Goal: Information Seeking & Learning: Learn about a topic

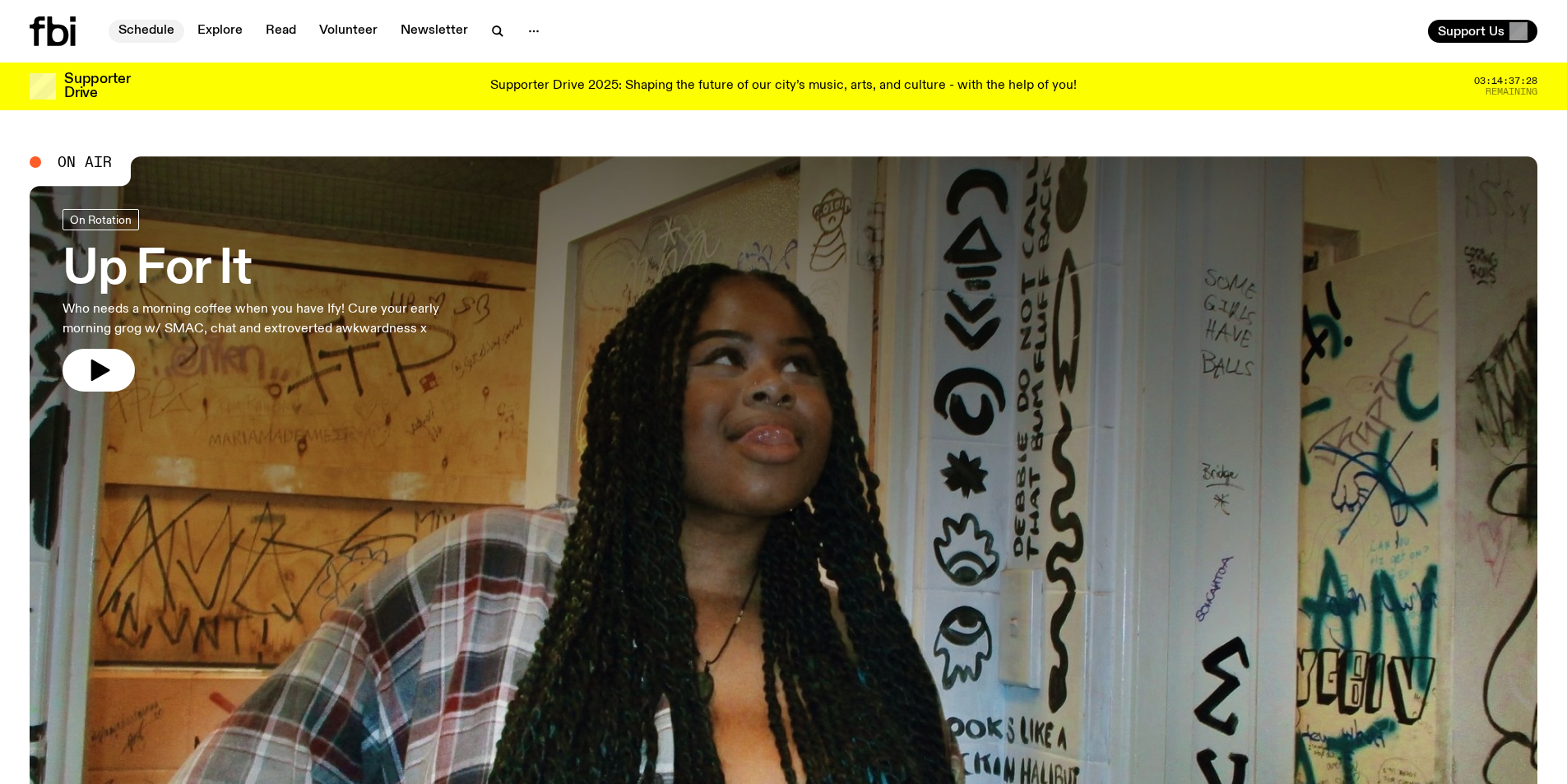
click at [138, 31] on link "Schedule" at bounding box center [146, 31] width 75 height 23
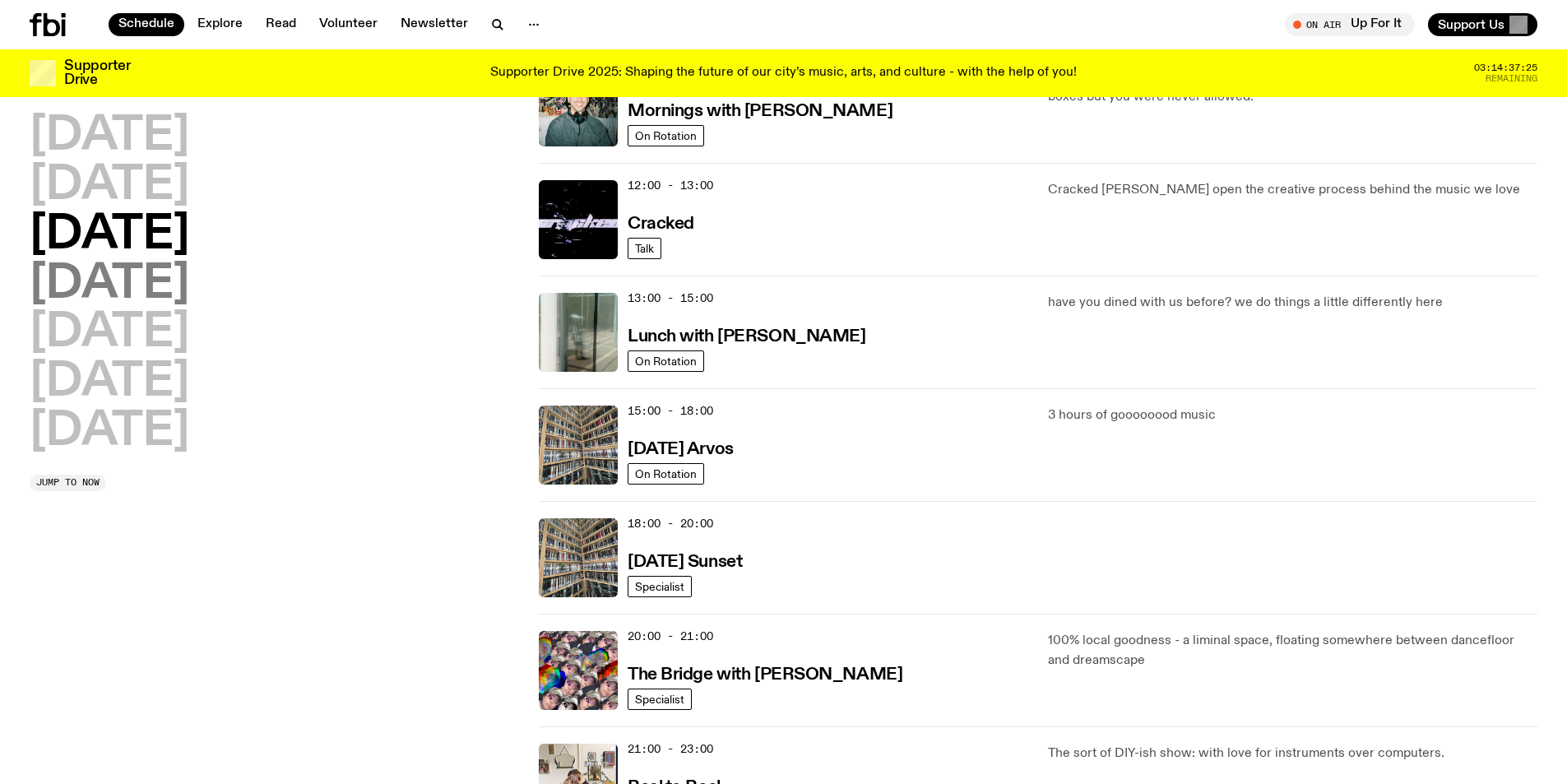
click at [190, 277] on h2 "[DATE]" at bounding box center [110, 284] width 160 height 46
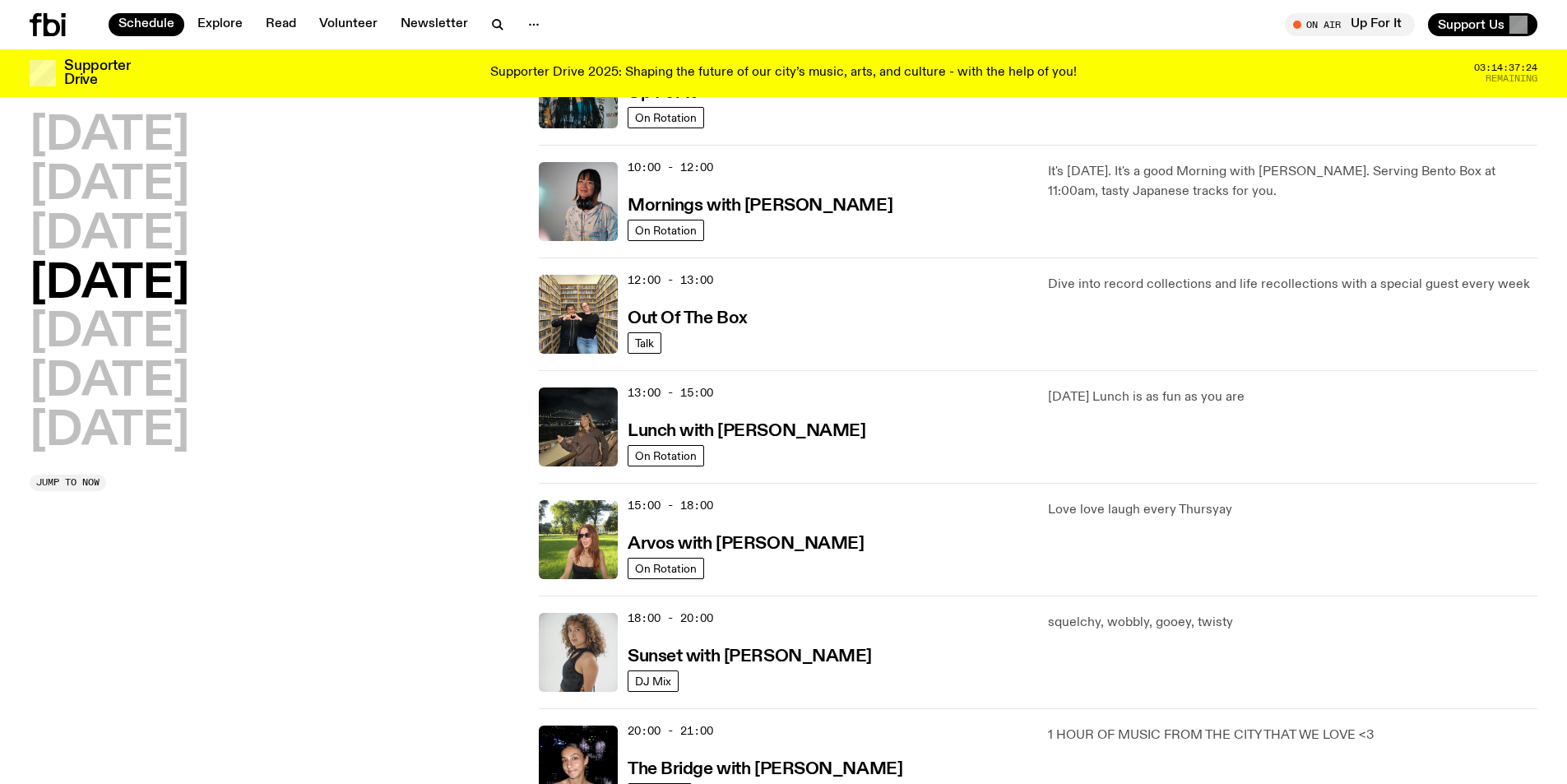
scroll to position [374, 0]
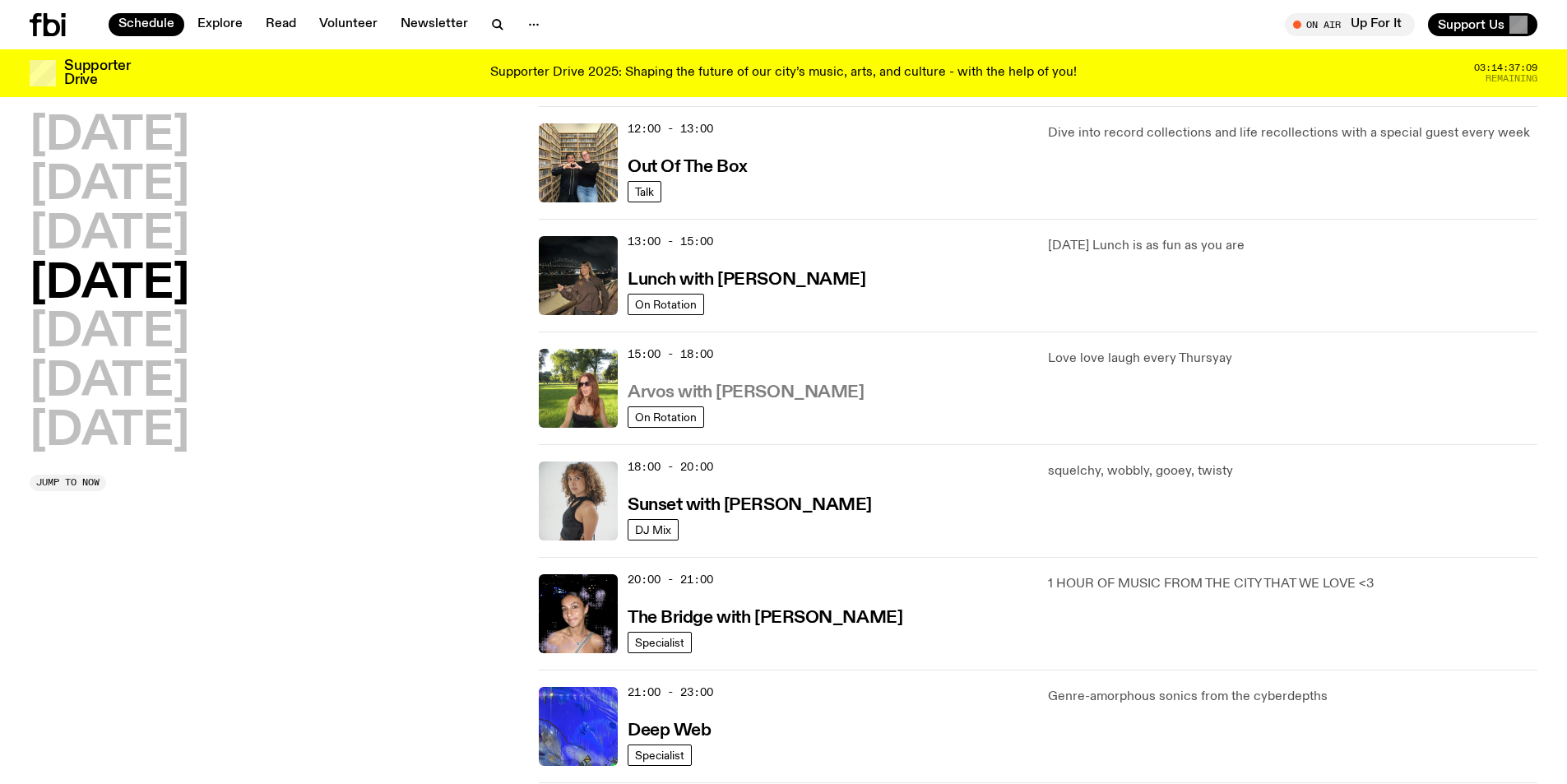
click at [794, 388] on h3 "Arvos with [PERSON_NAME]" at bounding box center [746, 392] width 236 height 17
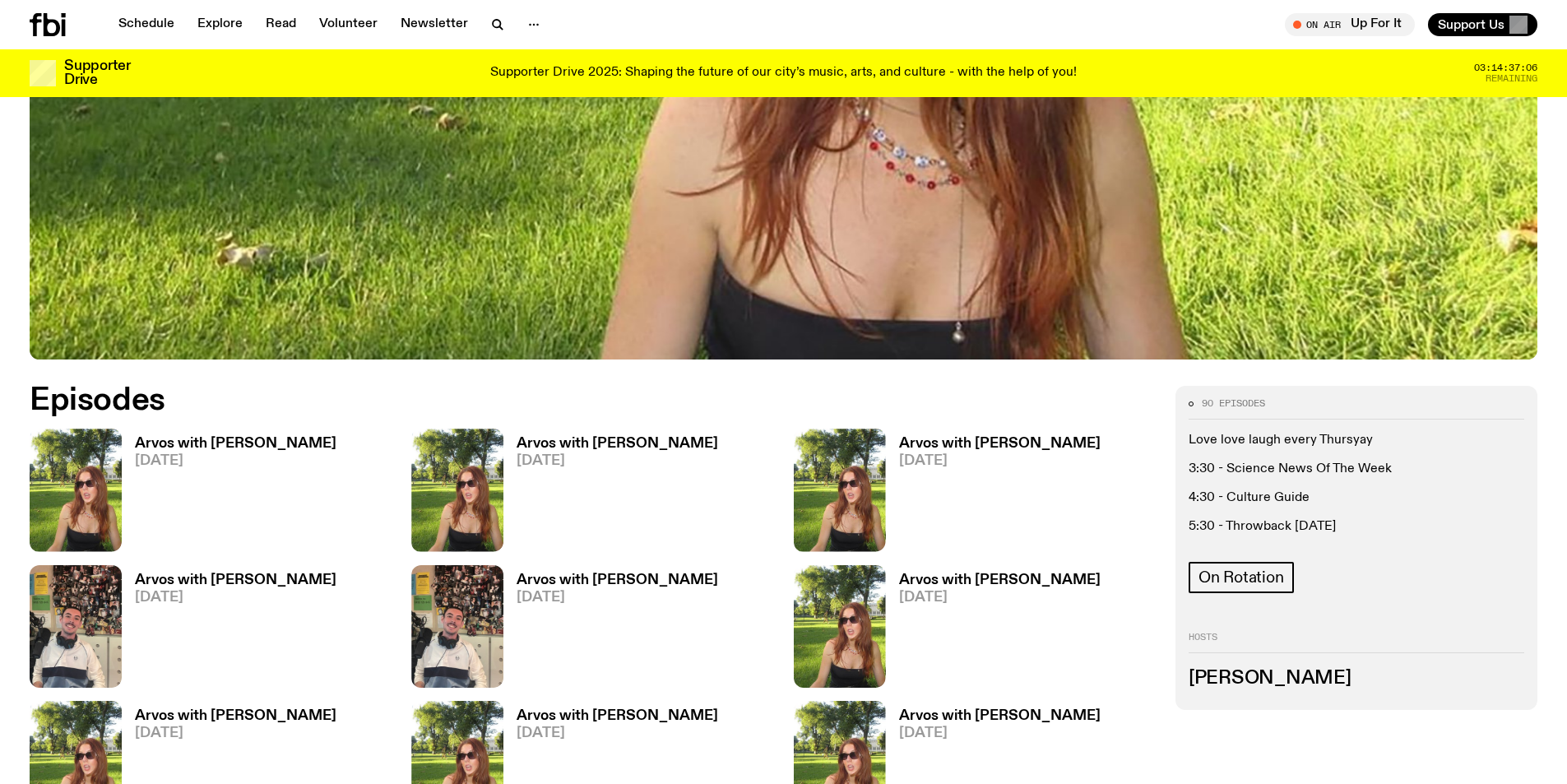
scroll to position [892, 0]
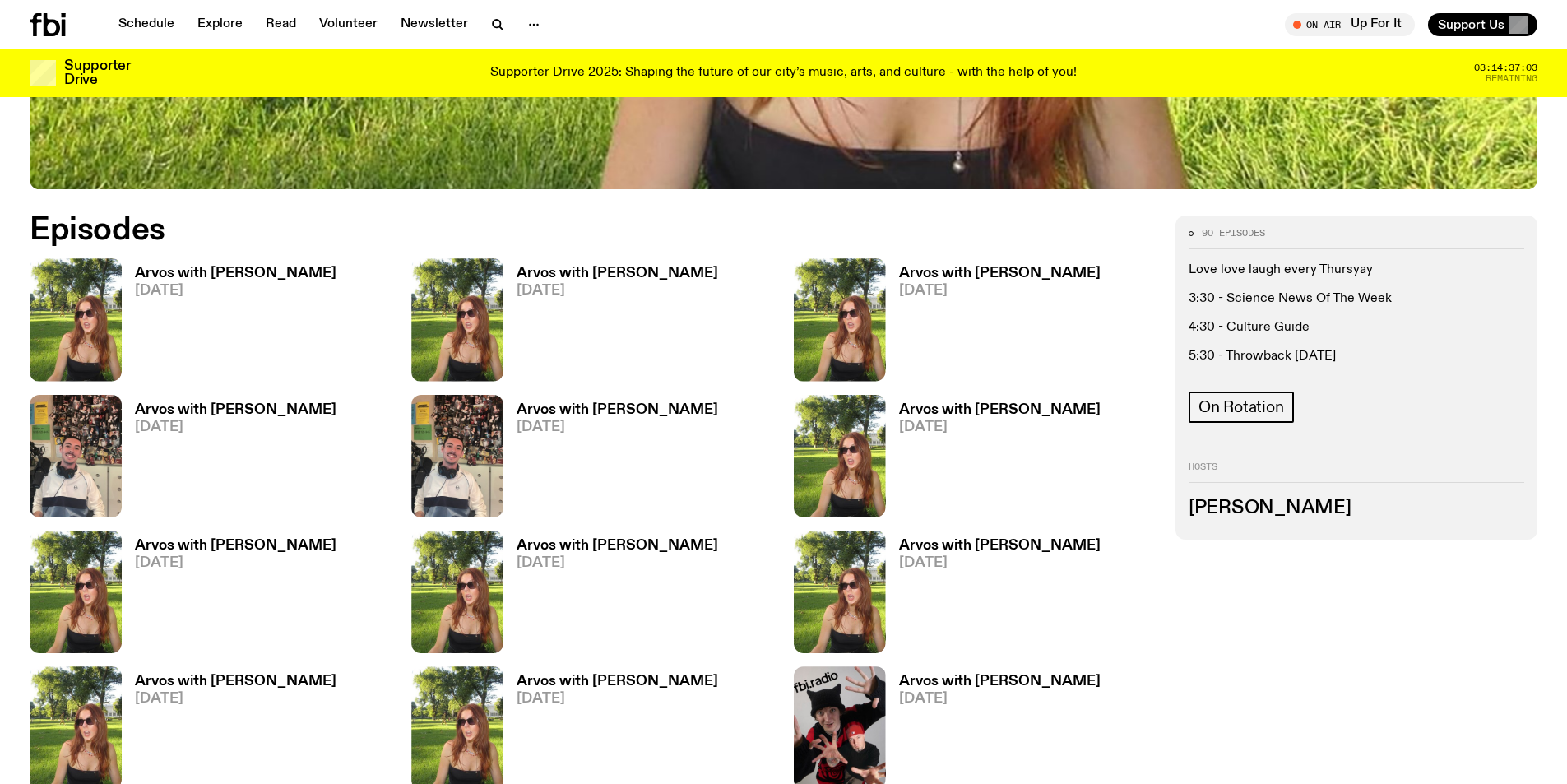
click at [1231, 503] on h3 "[PERSON_NAME]" at bounding box center [1357, 508] width 336 height 18
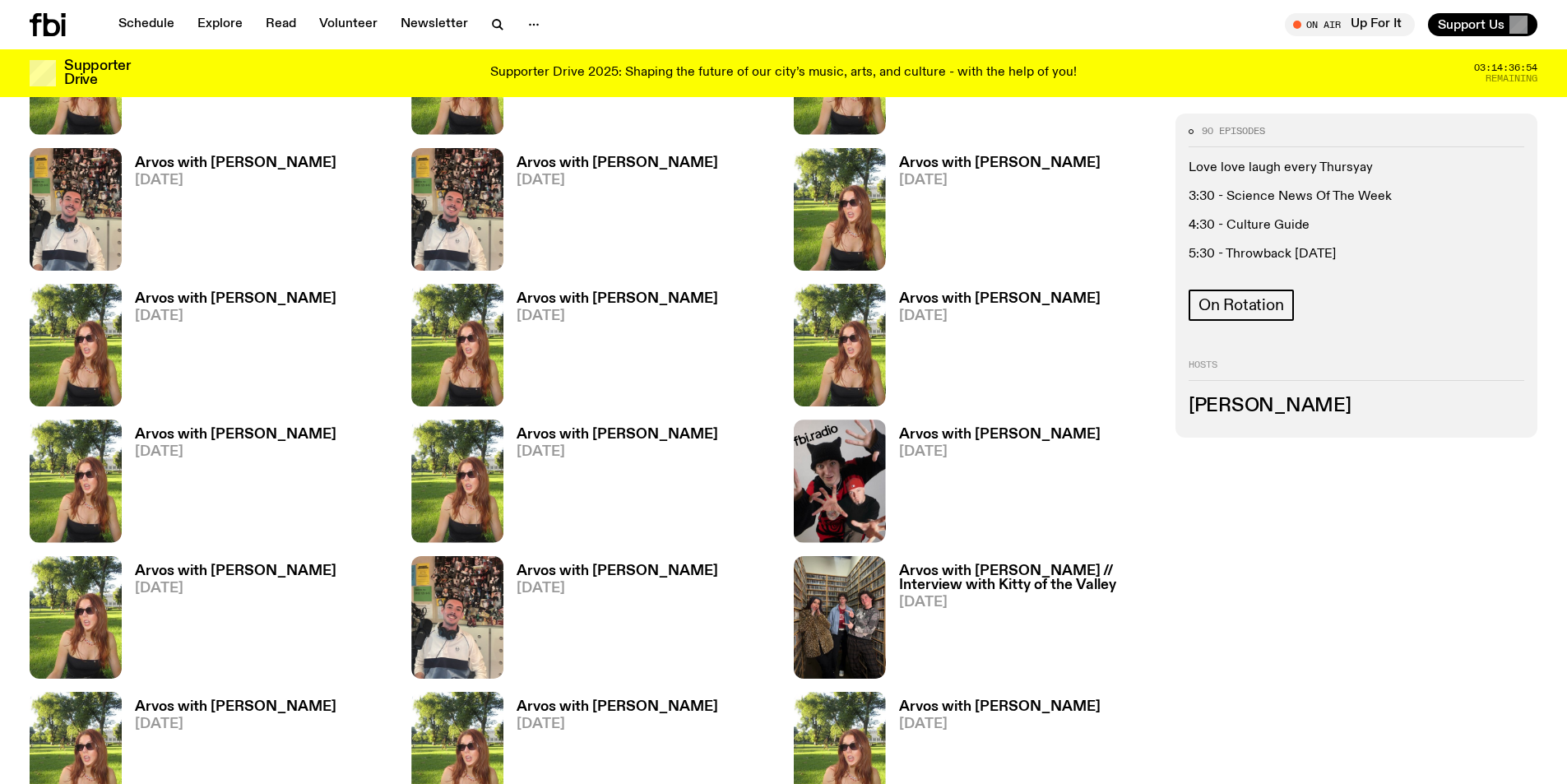
click at [234, 297] on h3 "Arvos with [PERSON_NAME]" at bounding box center [235, 299] width 201 height 14
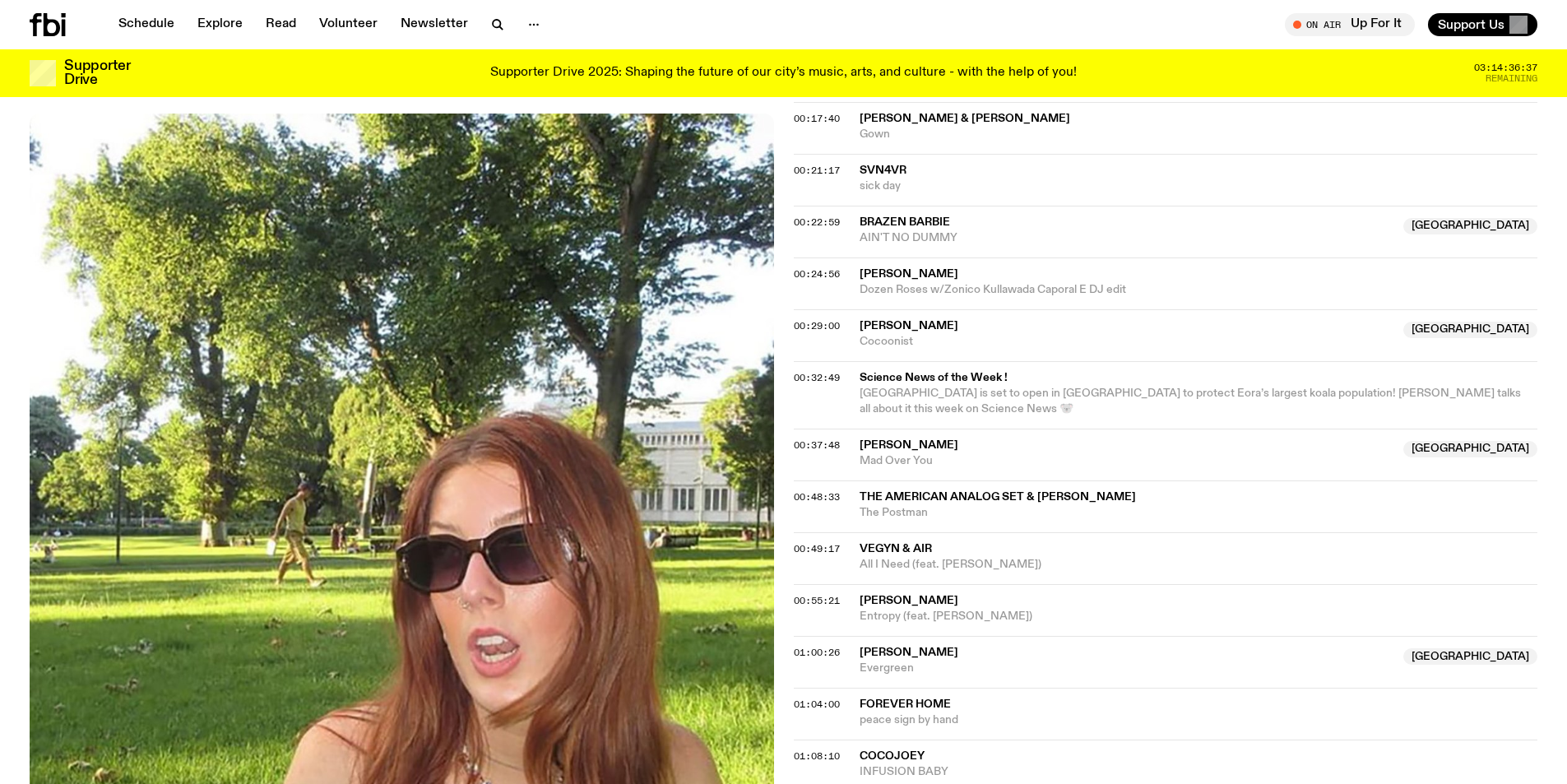
scroll to position [897, 0]
